Goal: Task Accomplishment & Management: Complete application form

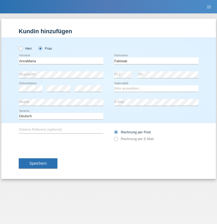
type input "Fabisiak"
select select "PL"
select select "C"
select select "25"
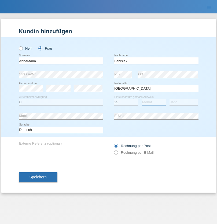
select select "04"
select select "2021"
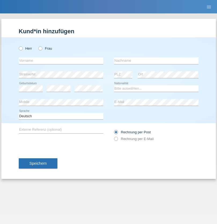
radio input "true"
click at [61, 61] on input "text" at bounding box center [61, 60] width 84 height 7
type input "Bastian"
click at [156, 61] on input "text" at bounding box center [156, 60] width 84 height 7
type input "[PERSON_NAME]"
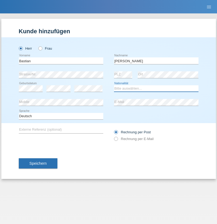
select select "CH"
